Goal: Information Seeking & Learning: Learn about a topic

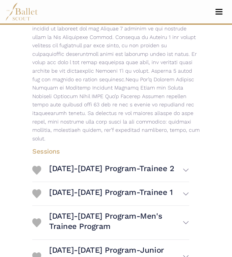
scroll to position [280, 0]
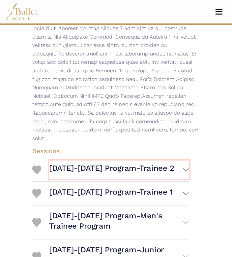
click at [110, 163] on h3 "[DATE]-[DATE] Program-Trainee 2" at bounding box center [111, 168] width 125 height 10
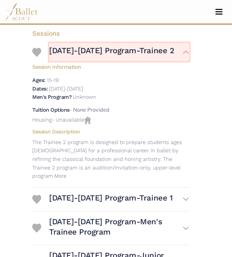
scroll to position [463, 0]
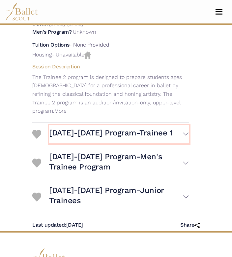
click at [129, 128] on h3 "[DATE]-[DATE] Program-Trainee 1" at bounding box center [111, 133] width 124 height 10
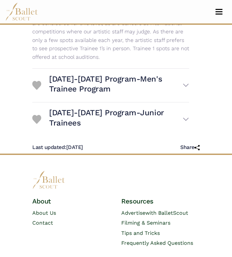
scroll to position [698, 0]
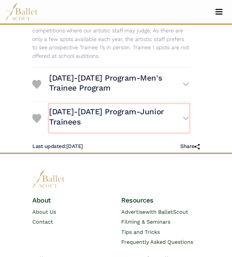
click at [146, 107] on h3 "[DATE]-[DATE] Program-Junior Trainees" at bounding box center [116, 117] width 134 height 20
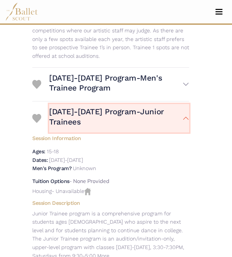
click at [145, 107] on h3 "[DATE]-[DATE] Program-Junior Trainees" at bounding box center [116, 117] width 134 height 20
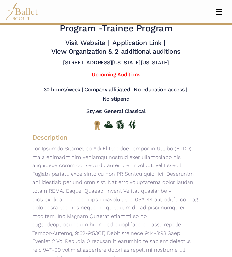
scroll to position [0, 0]
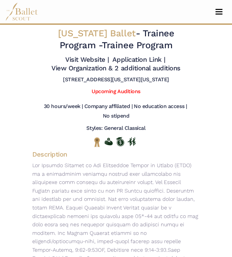
click at [72, 90] on div "Upcoming Auditions" at bounding box center [116, 93] width 178 height 10
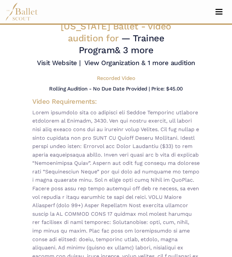
scroll to position [8, 0]
